Goal: Book appointment/travel/reservation

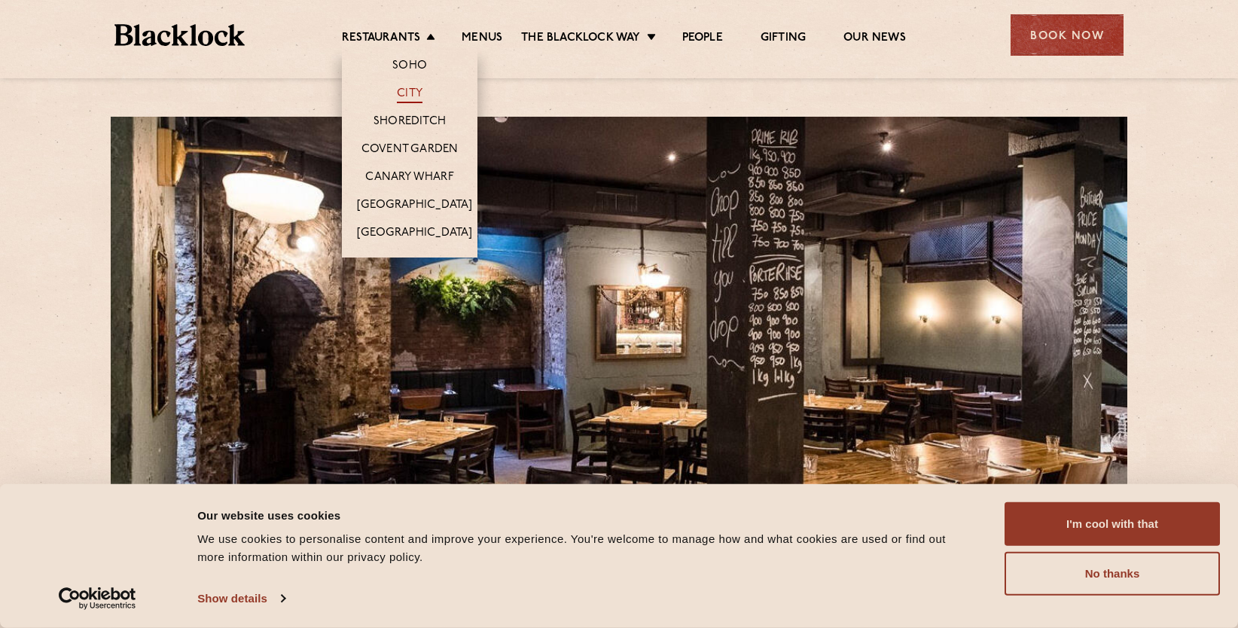
click at [417, 90] on link "City" at bounding box center [410, 95] width 26 height 17
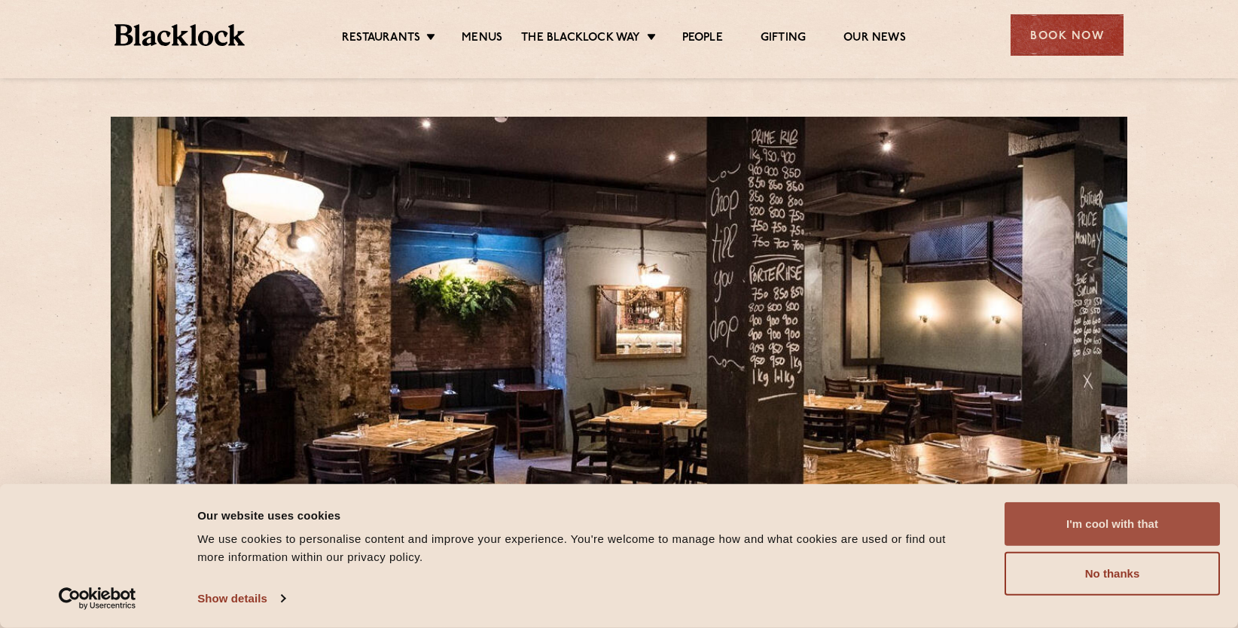
click at [1124, 535] on button "I'm cool with that" at bounding box center [1112, 524] width 215 height 44
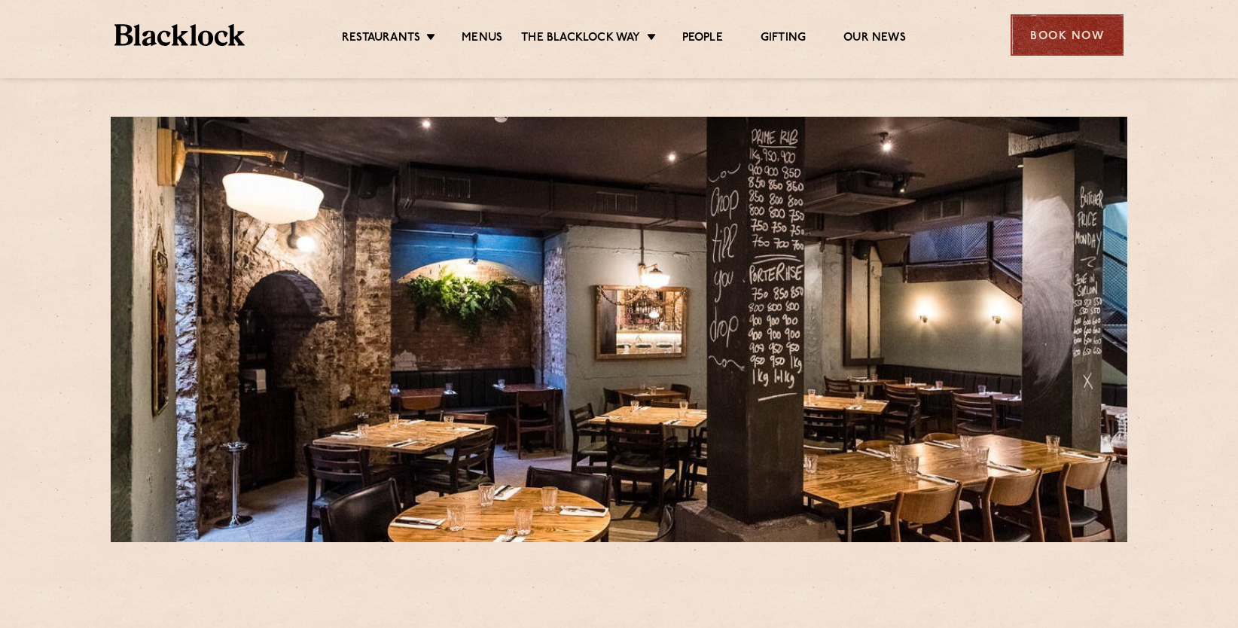
click at [1046, 40] on div "Book Now" at bounding box center [1067, 34] width 113 height 41
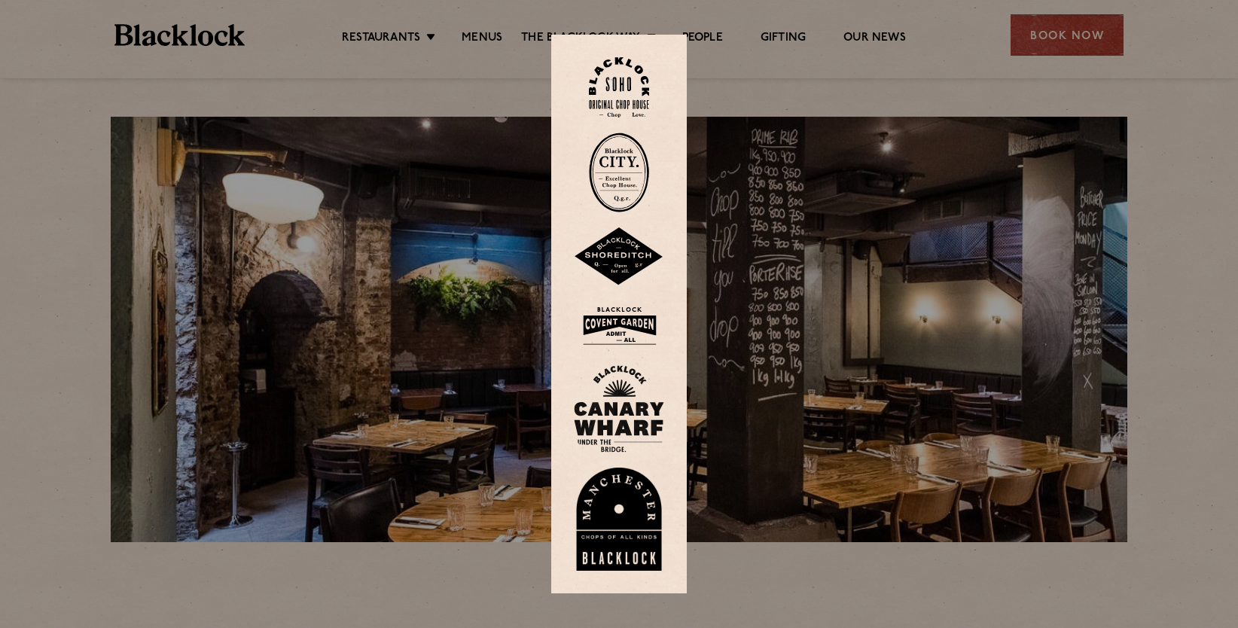
click at [623, 184] on img at bounding box center [619, 173] width 60 height 80
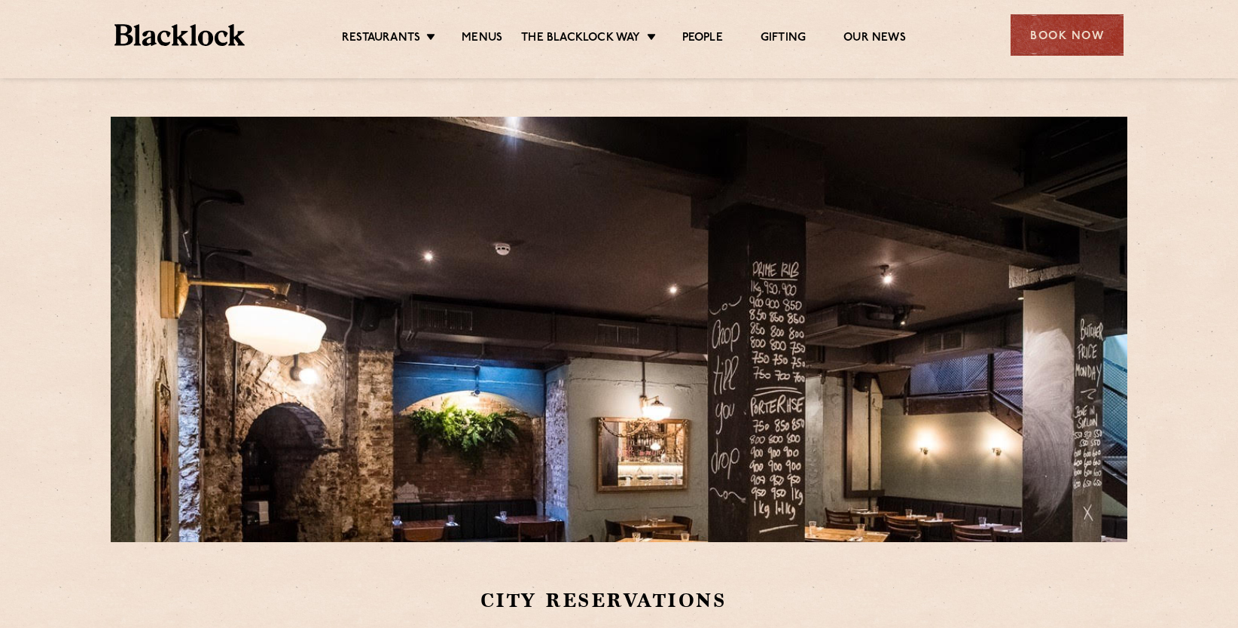
click at [220, 26] on img at bounding box center [179, 35] width 130 height 22
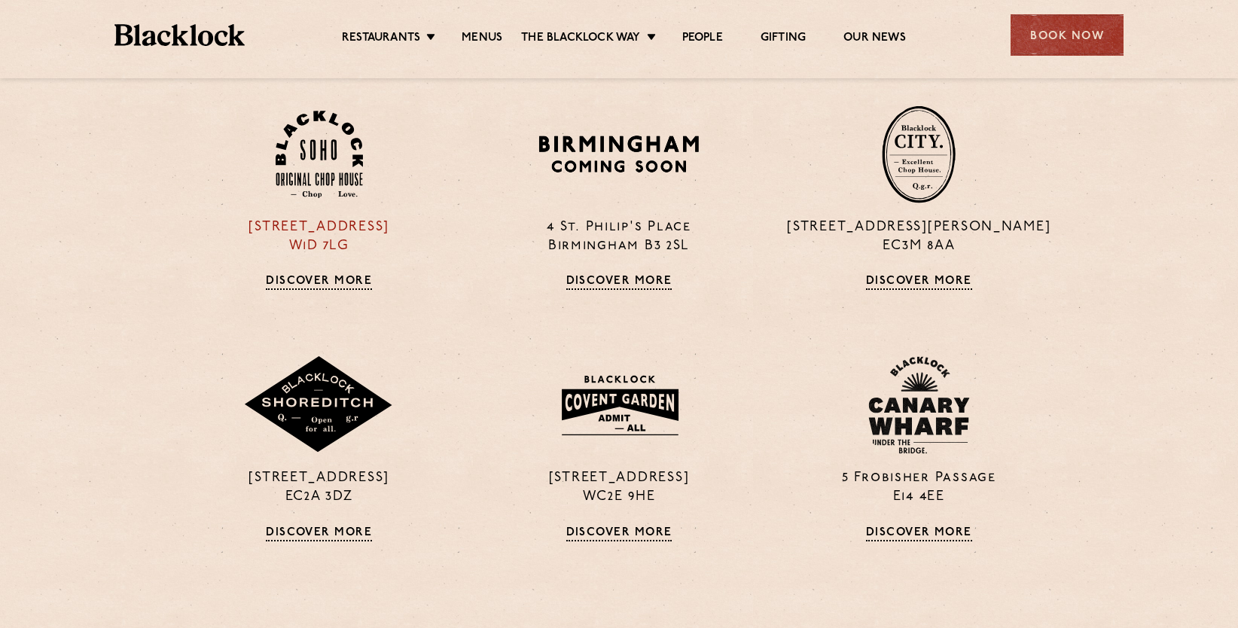
scroll to position [1130, 0]
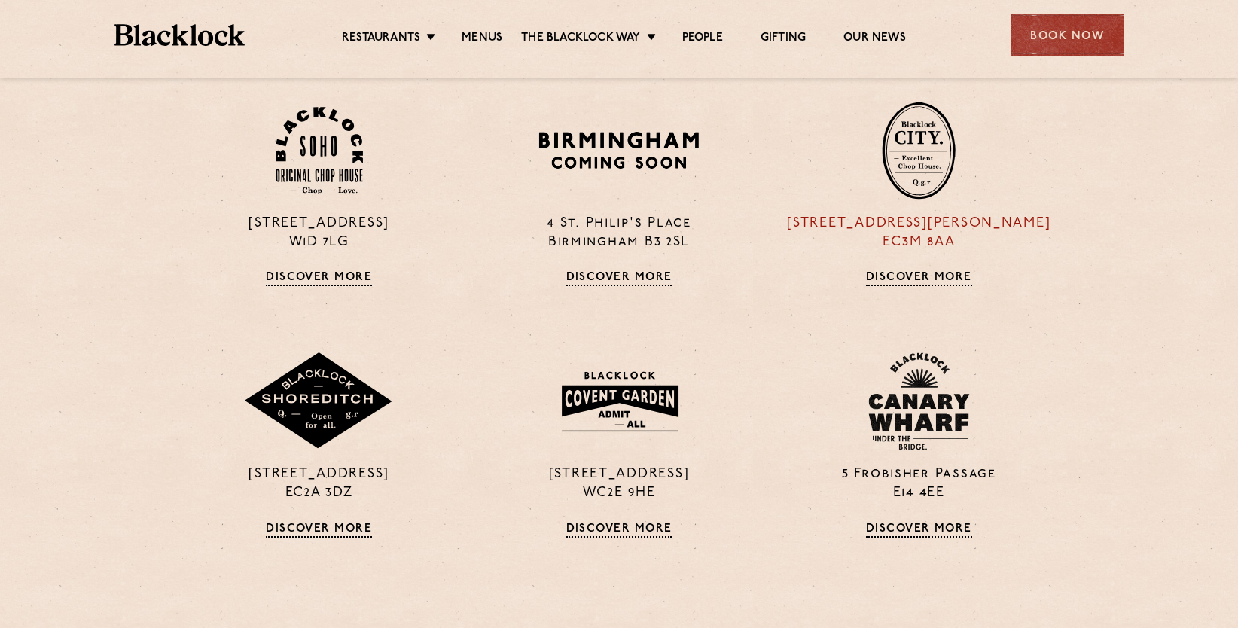
click at [887, 276] on link "Discover More" at bounding box center [919, 278] width 106 height 15
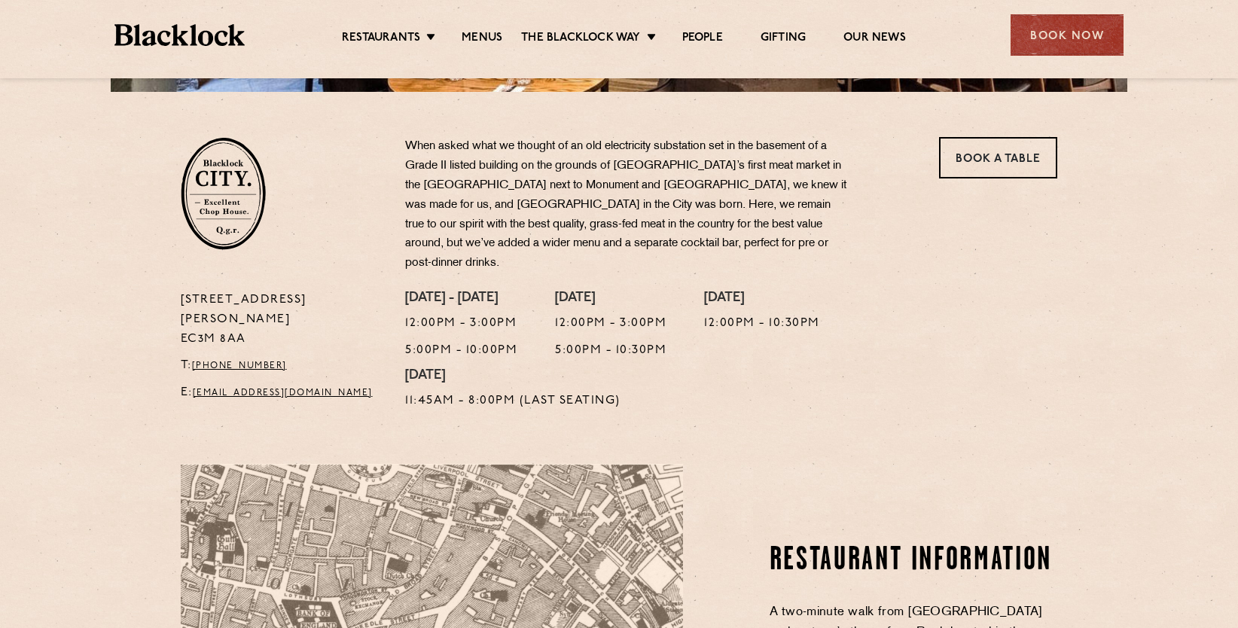
scroll to position [452, 0]
